Goal: Communication & Community: Answer question/provide support

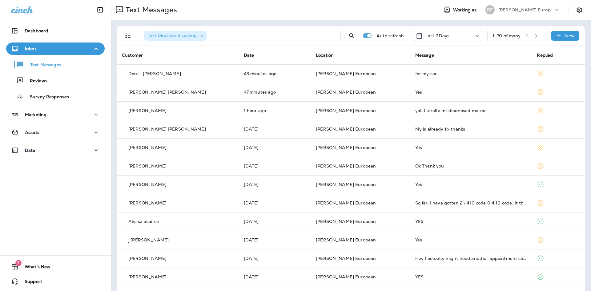
click at [434, 33] on p "Last 7 Days" at bounding box center [437, 35] width 24 height 5
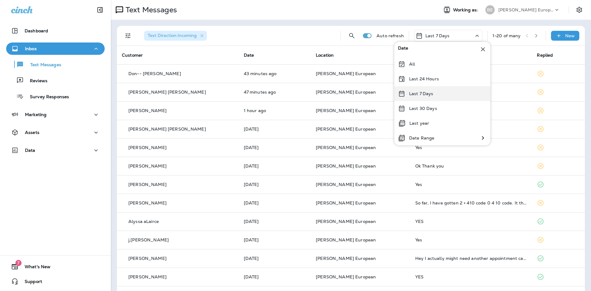
click at [420, 93] on p "Last 7 Days" at bounding box center [421, 93] width 24 height 5
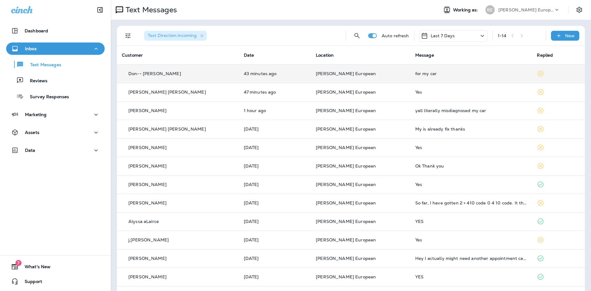
click at [383, 73] on td "[PERSON_NAME] European" at bounding box center [360, 73] width 99 height 18
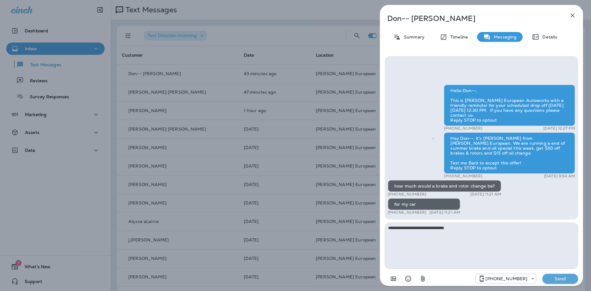
type textarea "**********"
click at [558, 278] on p "Send" at bounding box center [560, 279] width 26 height 6
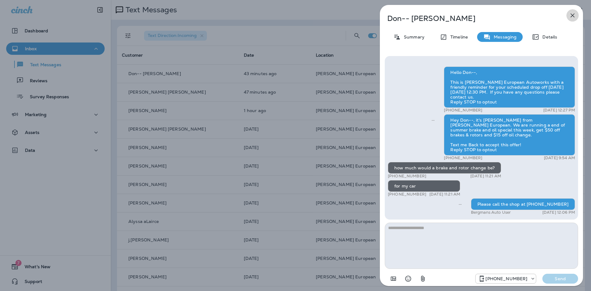
click at [571, 16] on icon "button" at bounding box center [571, 15] width 7 height 7
